Goal: Task Accomplishment & Management: Complete application form

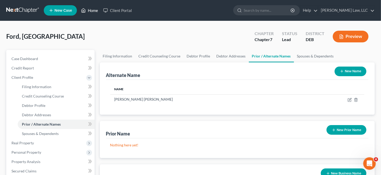
click at [89, 12] on link "Home" at bounding box center [89, 10] width 22 height 9
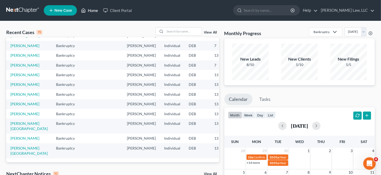
scroll to position [118, 0]
click at [174, 29] on input "search" at bounding box center [183, 32] width 36 height 8
type input "[PERSON_NAME]"
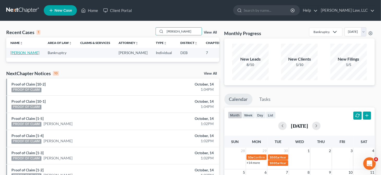
click at [15, 55] on link "[PERSON_NAME]" at bounding box center [24, 53] width 29 height 4
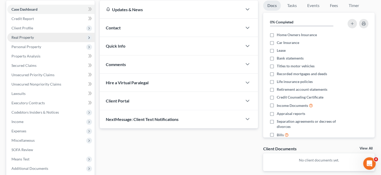
scroll to position [52, 0]
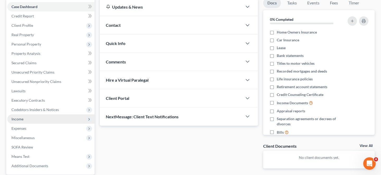
click at [28, 117] on span "Income" at bounding box center [50, 119] width 87 height 9
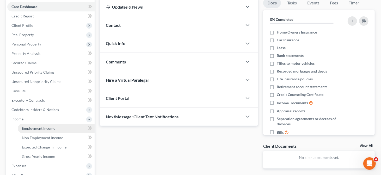
click at [37, 127] on span "Employment Income" at bounding box center [38, 128] width 33 height 4
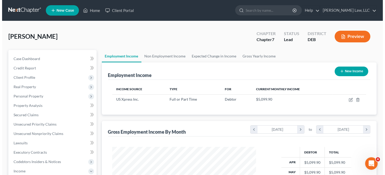
scroll to position [93, 155]
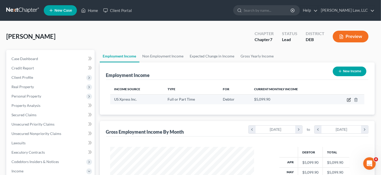
click at [348, 99] on icon "button" at bounding box center [349, 100] width 4 height 4
select select "0"
select select "44"
select select "3"
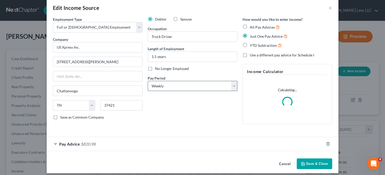
scroll to position [11, 0]
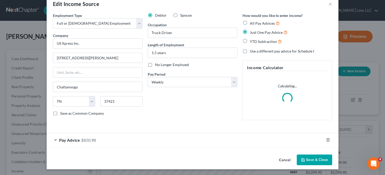
click at [76, 138] on span "Pay Advice" at bounding box center [69, 140] width 21 height 5
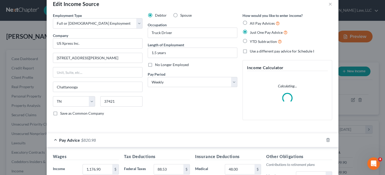
scroll to position [89, 0]
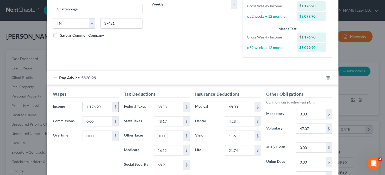
click at [89, 106] on input "1,176.90" at bounding box center [97, 107] width 29 height 10
drag, startPoint x: 90, startPoint y: 106, endPoint x: 101, endPoint y: 105, distance: 11.2
click at [101, 105] on input "1,176.90" at bounding box center [97, 107] width 29 height 10
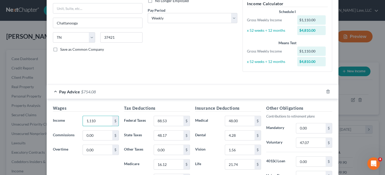
scroll to position [101, 0]
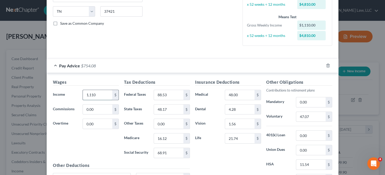
click at [90, 93] on input "1,110" at bounding box center [97, 95] width 29 height 10
drag, startPoint x: 89, startPoint y: 94, endPoint x: 95, endPoint y: 94, distance: 5.5
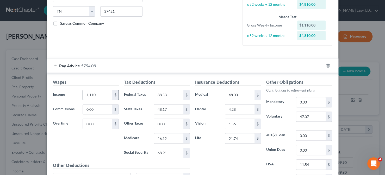
click at [95, 94] on input "1,110" at bounding box center [97, 95] width 29 height 10
type input "1,126.72"
click at [170, 111] on input "48.17" at bounding box center [168, 110] width 29 height 10
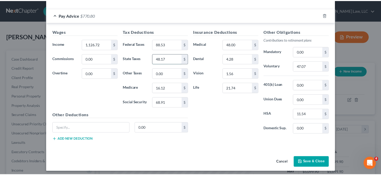
scroll to position [153, 0]
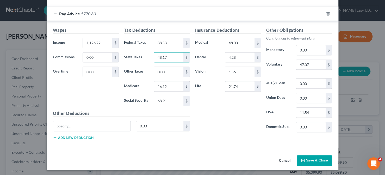
click at [304, 156] on button "Save & Close" at bounding box center [314, 161] width 35 height 11
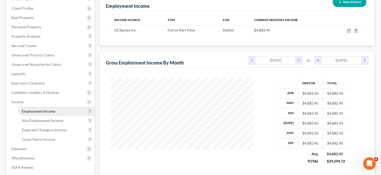
scroll to position [78, 0]
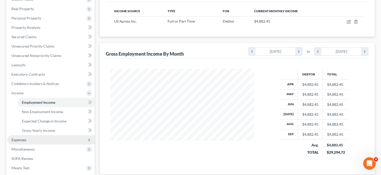
click at [29, 138] on span "Expenses" at bounding box center [50, 139] width 87 height 9
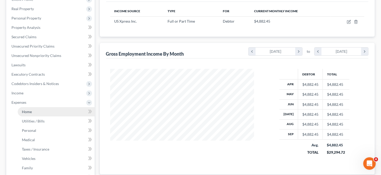
click at [38, 113] on link "Home" at bounding box center [56, 111] width 77 height 9
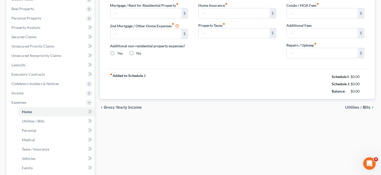
scroll to position [32, 0]
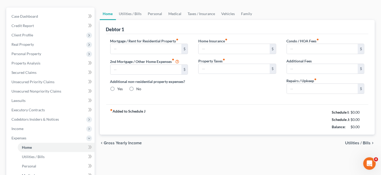
type input "0.00"
radio input "true"
type input "0.00"
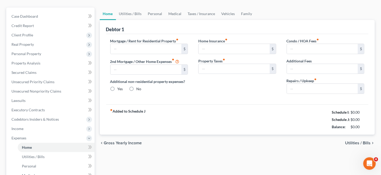
type input "0.00"
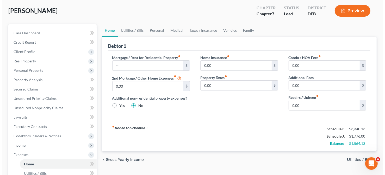
scroll to position [26, 0]
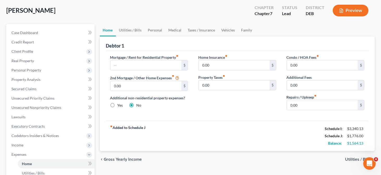
click at [339, 10] on icon "button" at bounding box center [341, 10] width 5 height 5
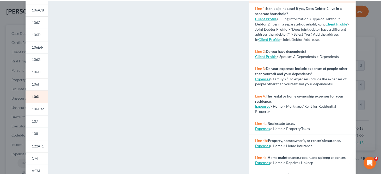
scroll to position [0, 0]
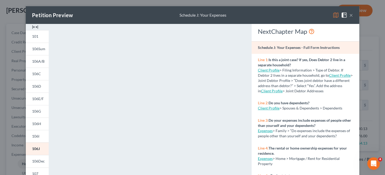
click at [350, 14] on button "×" at bounding box center [351, 15] width 4 height 6
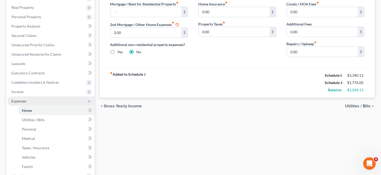
scroll to position [78, 0]
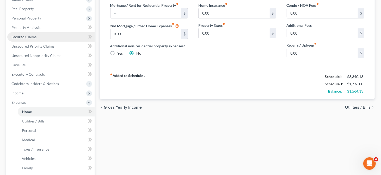
click at [51, 40] on link "Secured Claims" at bounding box center [50, 36] width 87 height 9
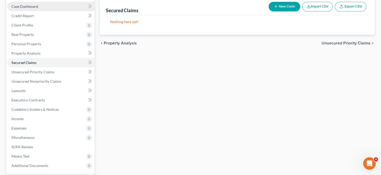
scroll to position [78, 0]
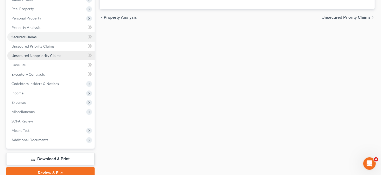
click at [67, 57] on link "Unsecured Nonpriority Claims" at bounding box center [50, 55] width 87 height 9
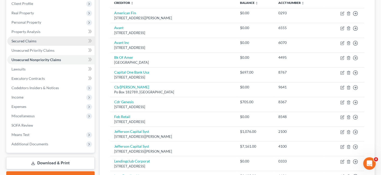
scroll to position [104, 0]
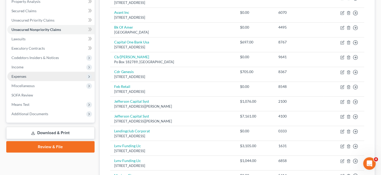
click at [54, 80] on span "Expenses" at bounding box center [50, 76] width 87 height 9
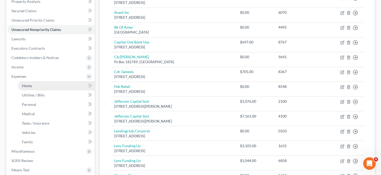
click at [61, 86] on link "Home" at bounding box center [56, 85] width 77 height 9
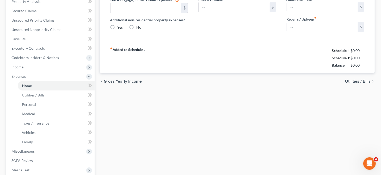
type input "0.00"
radio input "true"
type input "0.00"
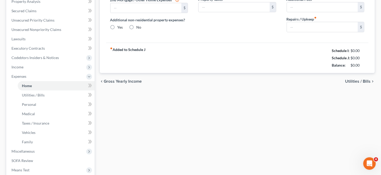
type input "0.00"
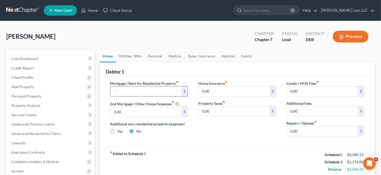
click at [123, 91] on input "text" at bounding box center [145, 92] width 71 height 10
type input "500"
click at [157, 57] on link "Personal" at bounding box center [155, 56] width 21 height 13
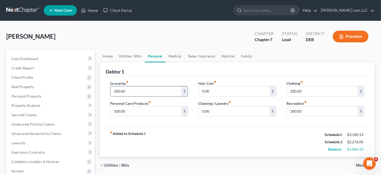
click at [116, 91] on input "300.00" at bounding box center [145, 92] width 71 height 10
click at [117, 92] on input "300.00" at bounding box center [145, 92] width 71 height 10
click at [116, 92] on input "300.00" at bounding box center [145, 92] width 71 height 10
type input "500.00"
click at [294, 89] on input "200.00" at bounding box center [322, 92] width 71 height 10
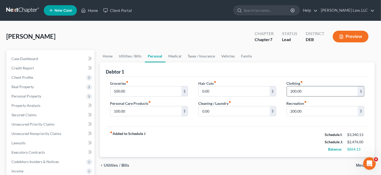
click at [293, 90] on input "200.00" at bounding box center [322, 92] width 71 height 10
type input "300.00"
click at [295, 111] on input "200.00" at bounding box center [322, 112] width 71 height 10
type input "250.00"
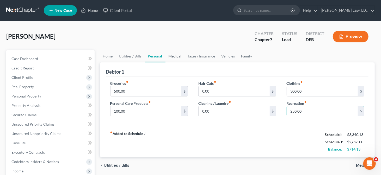
click at [181, 56] on link "Medical" at bounding box center [174, 56] width 19 height 13
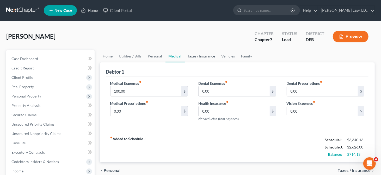
click at [194, 56] on link "Taxes / Insurance" at bounding box center [202, 56] width 34 height 13
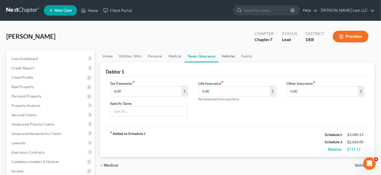
click at [219, 54] on link "Vehicles" at bounding box center [229, 56] width 20 height 13
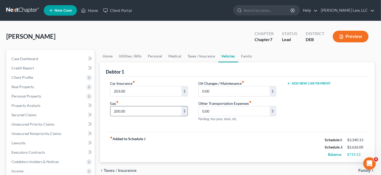
click at [116, 111] on input "200.00" at bounding box center [145, 112] width 71 height 10
click at [116, 112] on input "200.00" at bounding box center [145, 112] width 71 height 10
click at [155, 110] on input "250.00" at bounding box center [145, 112] width 71 height 10
type input "250.00"
click at [244, 54] on link "Family" at bounding box center [246, 56] width 17 height 13
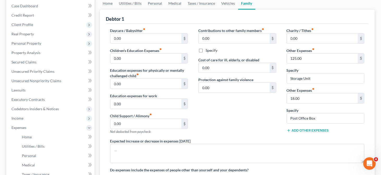
scroll to position [26, 0]
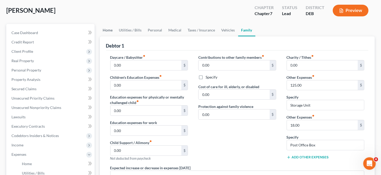
click at [111, 32] on link "Home" at bounding box center [108, 30] width 16 height 13
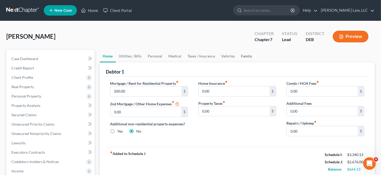
click at [243, 52] on link "Family" at bounding box center [246, 56] width 17 height 13
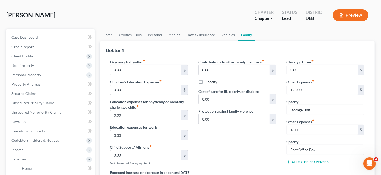
scroll to position [52, 0]
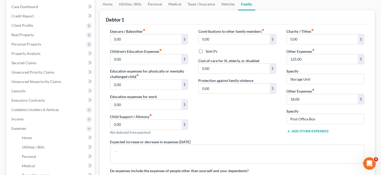
click at [297, 130] on button "Add Other Expenses" at bounding box center [308, 132] width 42 height 4
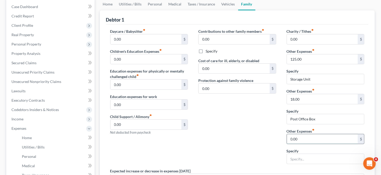
click at [294, 138] on input "0.00" at bounding box center [322, 139] width 71 height 10
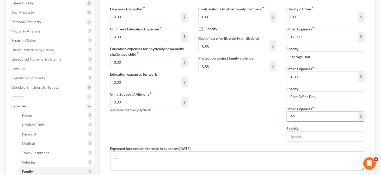
scroll to position [104, 0]
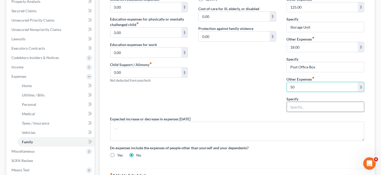
type input "50"
click at [304, 108] on input "text" at bounding box center [325, 107] width 77 height 10
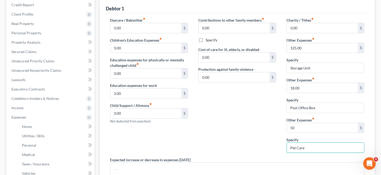
scroll to position [26, 0]
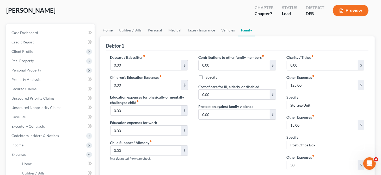
type input "Pet Care"
click at [111, 30] on link "Home" at bounding box center [108, 30] width 16 height 13
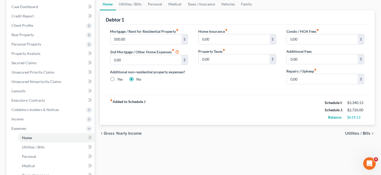
scroll to position [26, 0]
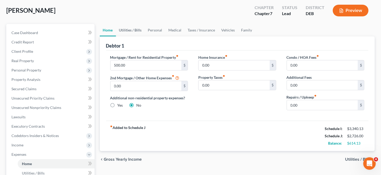
click at [137, 33] on link "Utilities / Bills" at bounding box center [130, 30] width 29 height 13
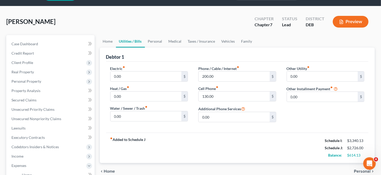
scroll to position [26, 0]
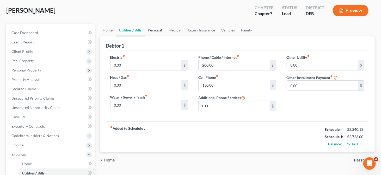
click at [159, 31] on link "Personal" at bounding box center [155, 30] width 21 height 13
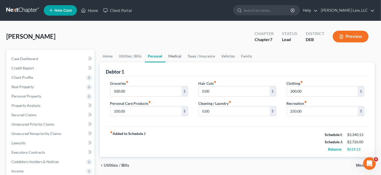
click at [170, 58] on link "Medical" at bounding box center [174, 56] width 19 height 13
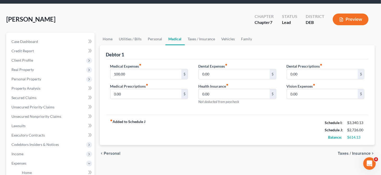
scroll to position [26, 0]
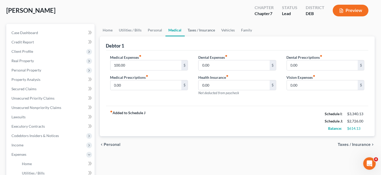
click at [195, 31] on link "Taxes / Insurance" at bounding box center [202, 30] width 34 height 13
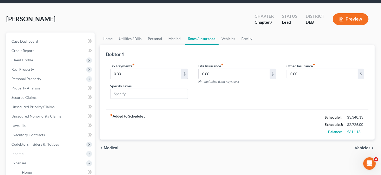
scroll to position [26, 0]
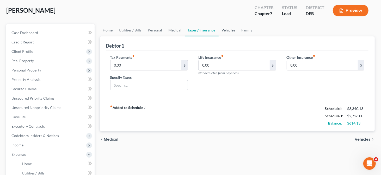
click at [229, 31] on link "Vehicles" at bounding box center [229, 30] width 20 height 13
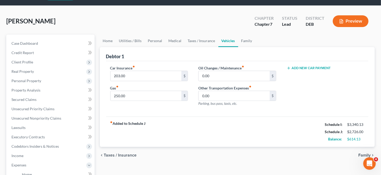
scroll to position [26, 0]
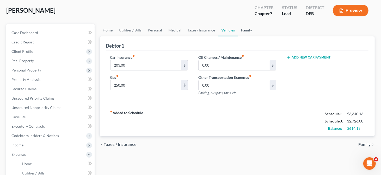
click at [240, 31] on link "Family" at bounding box center [246, 30] width 17 height 13
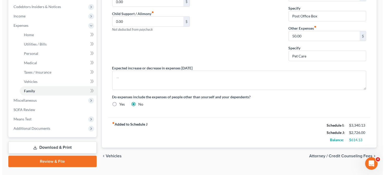
scroll to position [156, 0]
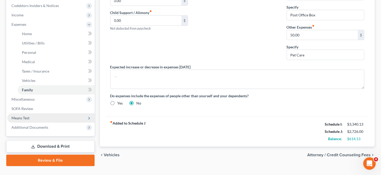
click at [35, 116] on span "Means Test" at bounding box center [50, 118] width 87 height 9
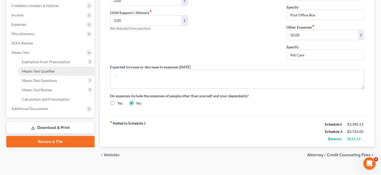
click at [39, 69] on span "Means Test Qualifier" at bounding box center [38, 71] width 33 height 4
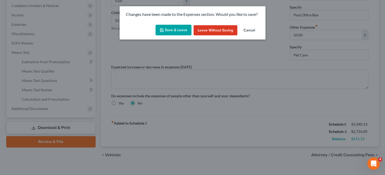
click at [164, 30] on icon "button" at bounding box center [162, 30] width 4 height 4
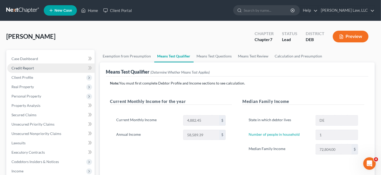
click at [27, 68] on span "Credit Report" at bounding box center [22, 68] width 22 height 4
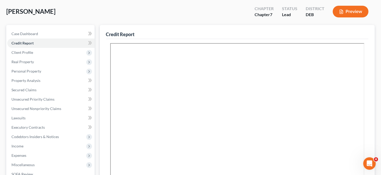
scroll to position [52, 0]
